Goal: Transaction & Acquisition: Obtain resource

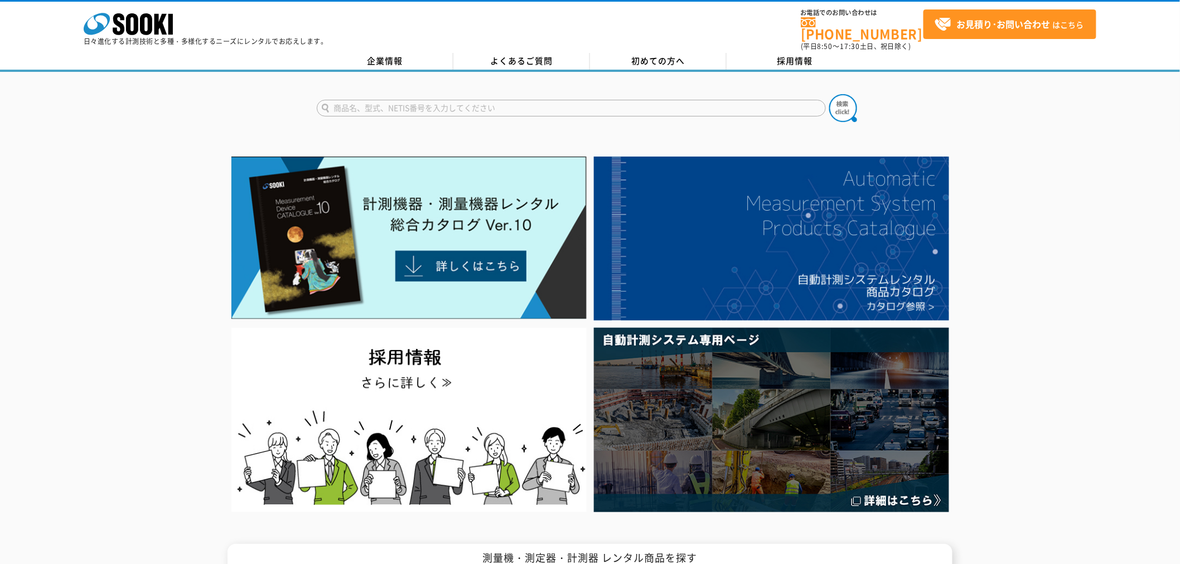
click at [416, 102] on input "text" at bounding box center [571, 108] width 509 height 17
type input "みまわり"
click at [852, 106] on img at bounding box center [843, 108] width 28 height 28
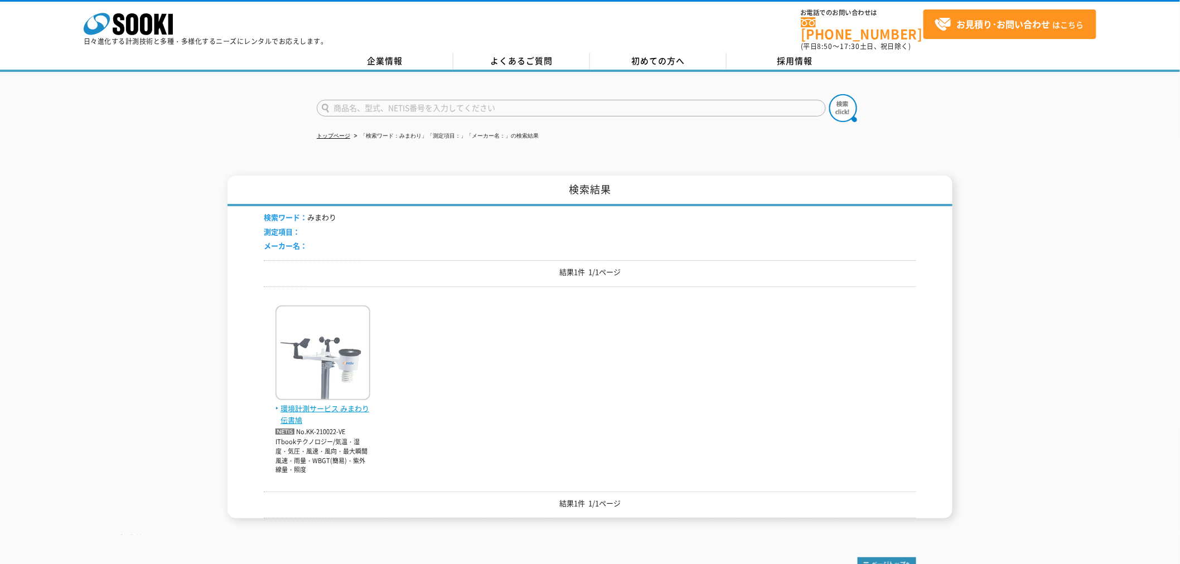
click at [304, 405] on span "環境計測サービス みまわり伝書鳩" at bounding box center [323, 414] width 95 height 23
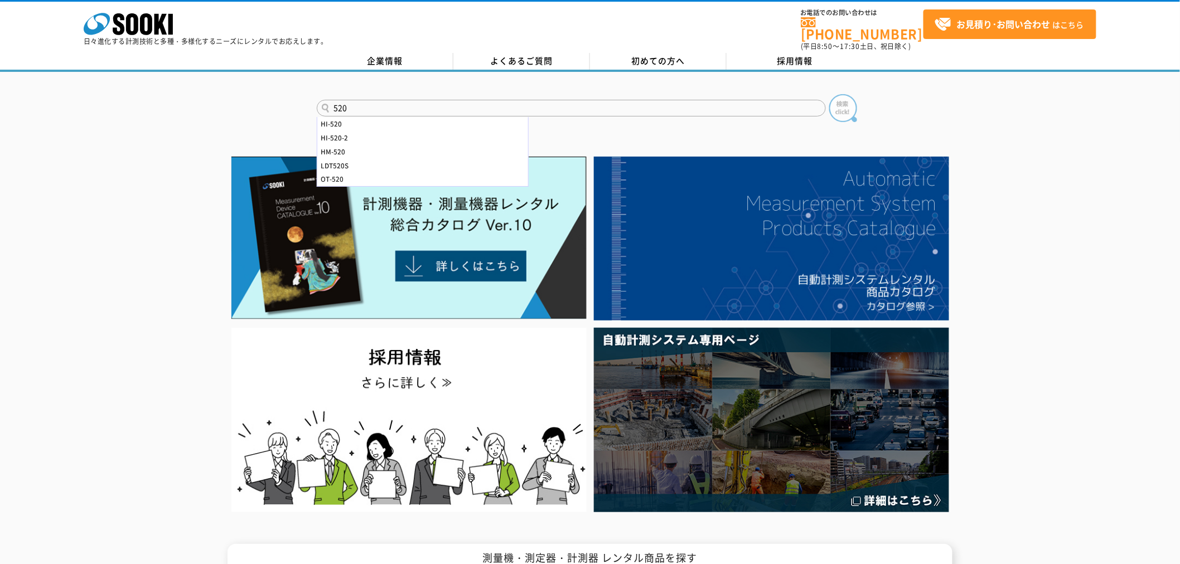
type input "520"
click at [835, 103] on img at bounding box center [843, 108] width 28 height 28
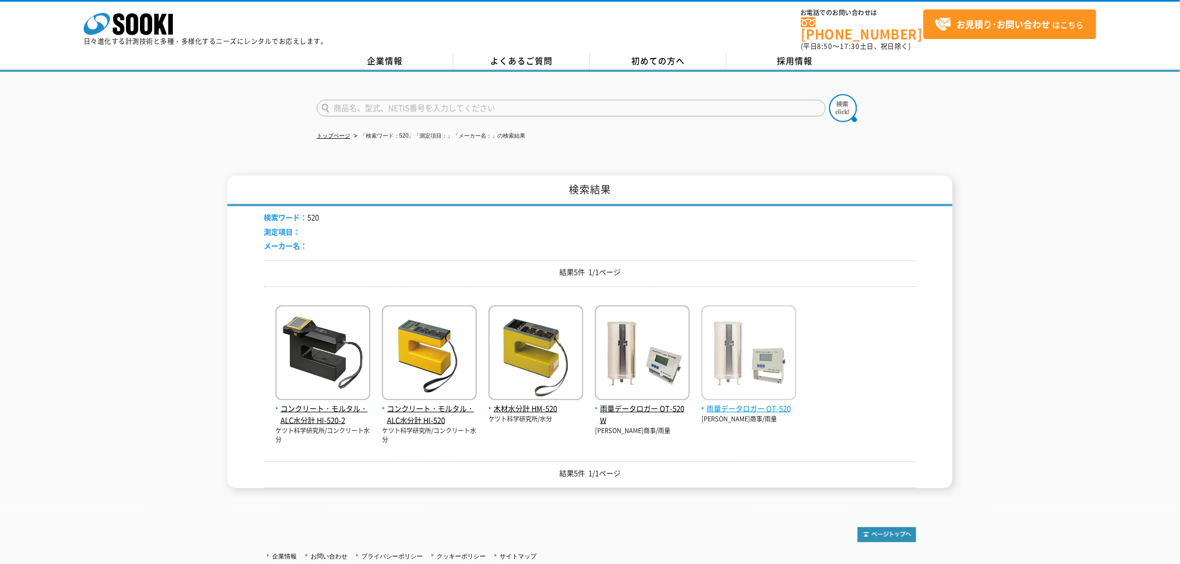
click at [721, 403] on span "雨量データロガー OT-520" at bounding box center [749, 409] width 95 height 12
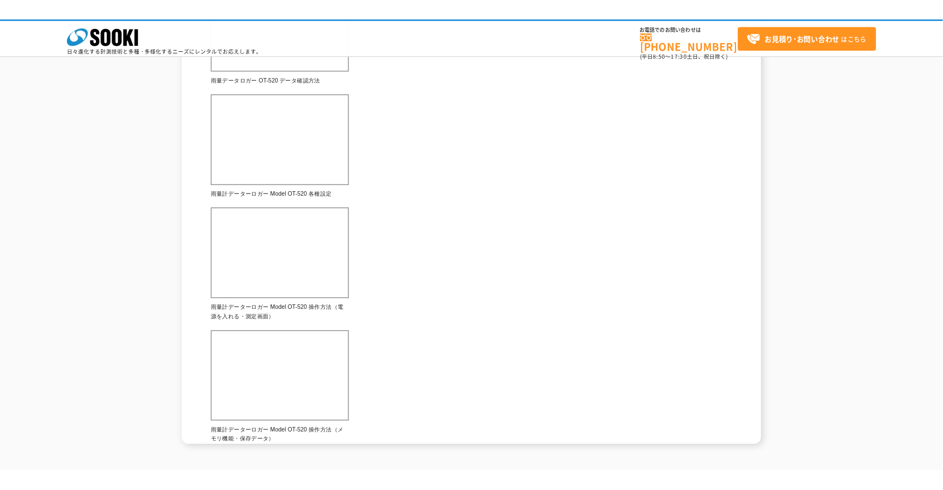
scroll to position [552, 0]
